Goal: Transaction & Acquisition: Purchase product/service

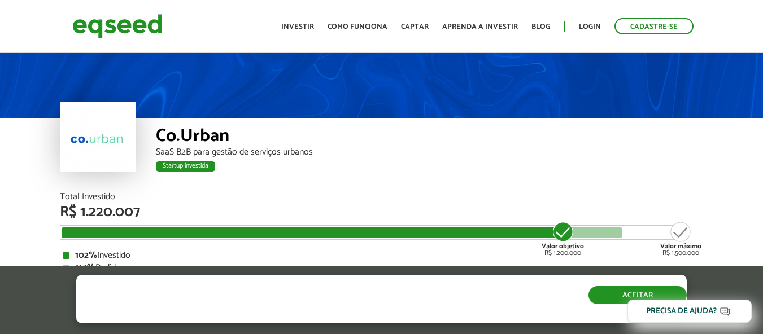
click at [619, 295] on button "Aceitar" at bounding box center [637, 295] width 98 height 18
